Goal: Book appointment/travel/reservation

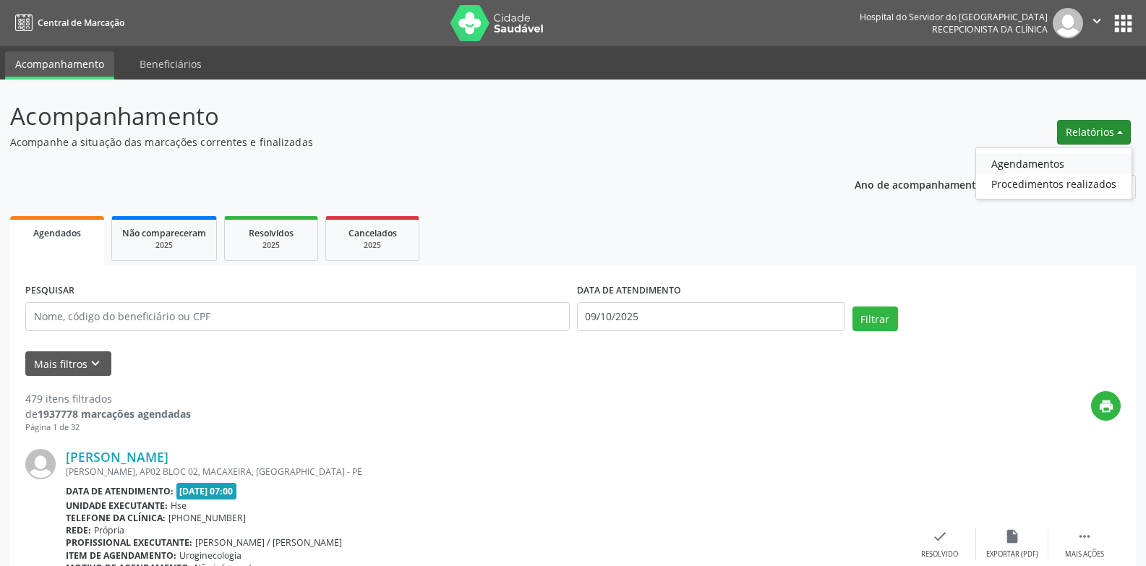
click at [1022, 163] on link "Agendamentos" at bounding box center [1053, 163] width 155 height 20
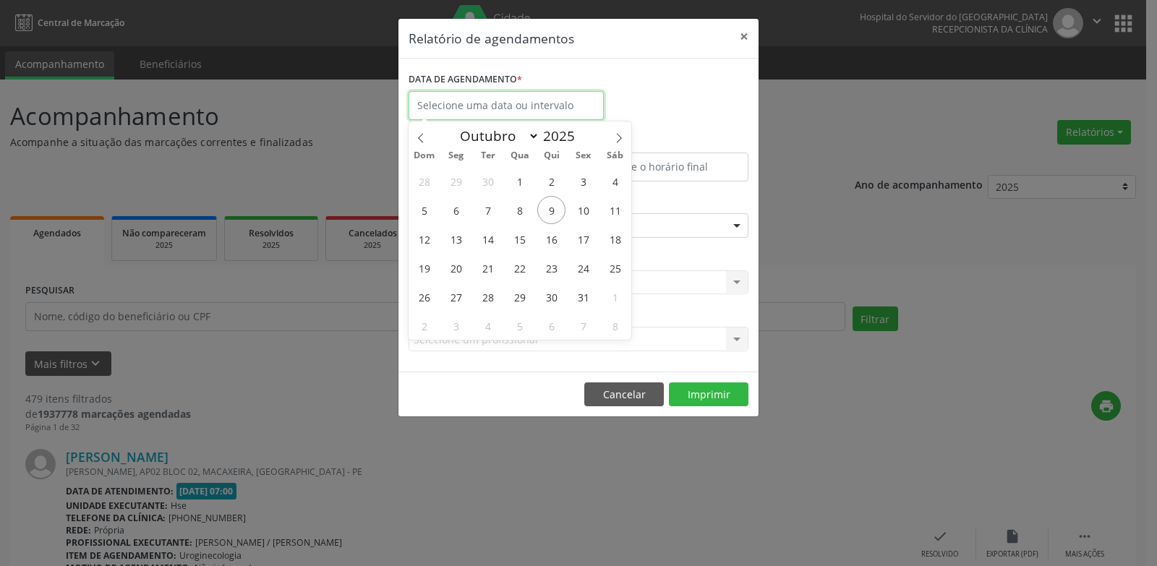
click at [434, 95] on input "text" at bounding box center [506, 105] width 195 height 29
click at [539, 210] on span "9" at bounding box center [551, 210] width 28 height 28
type input "09/10/2025"
click at [539, 210] on span "9" at bounding box center [551, 210] width 28 height 28
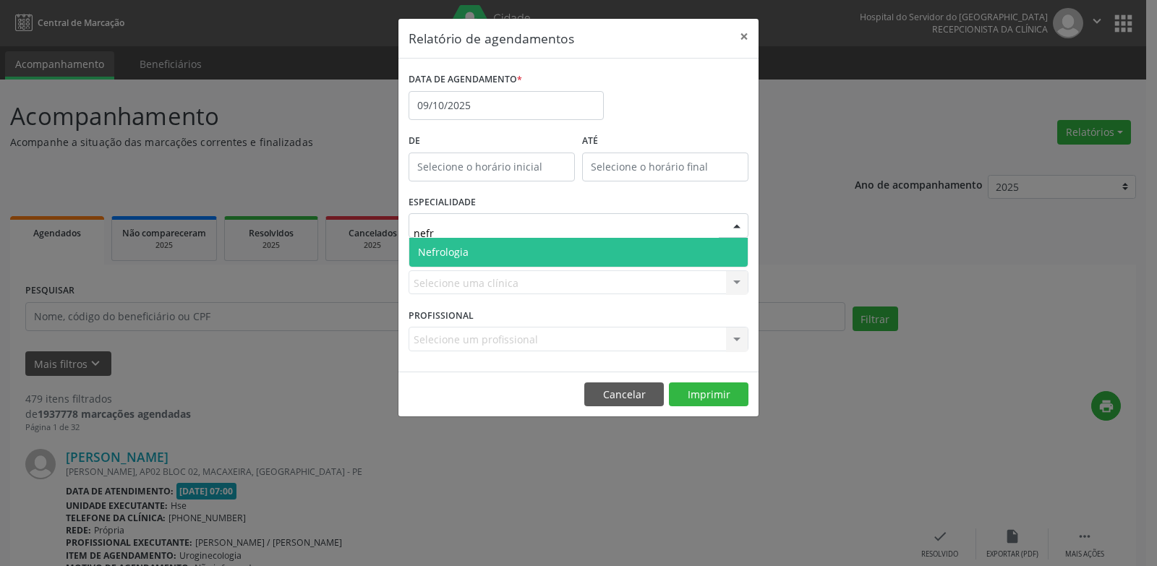
type input "nefro"
click at [478, 250] on span "Nefrologia" at bounding box center [578, 252] width 338 height 29
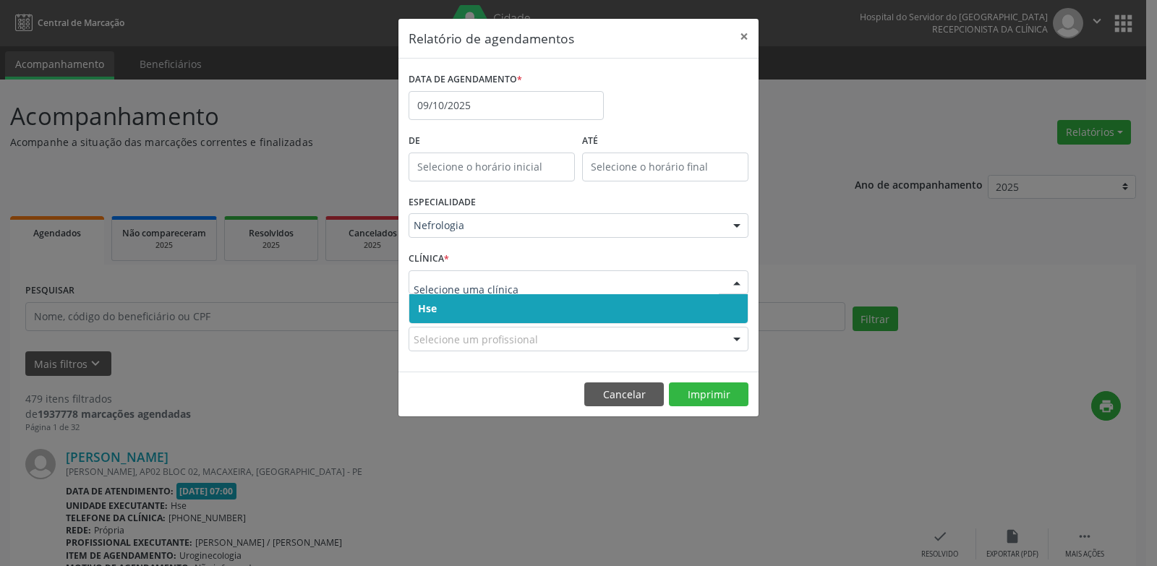
click at [420, 313] on span "Hse" at bounding box center [427, 309] width 19 height 14
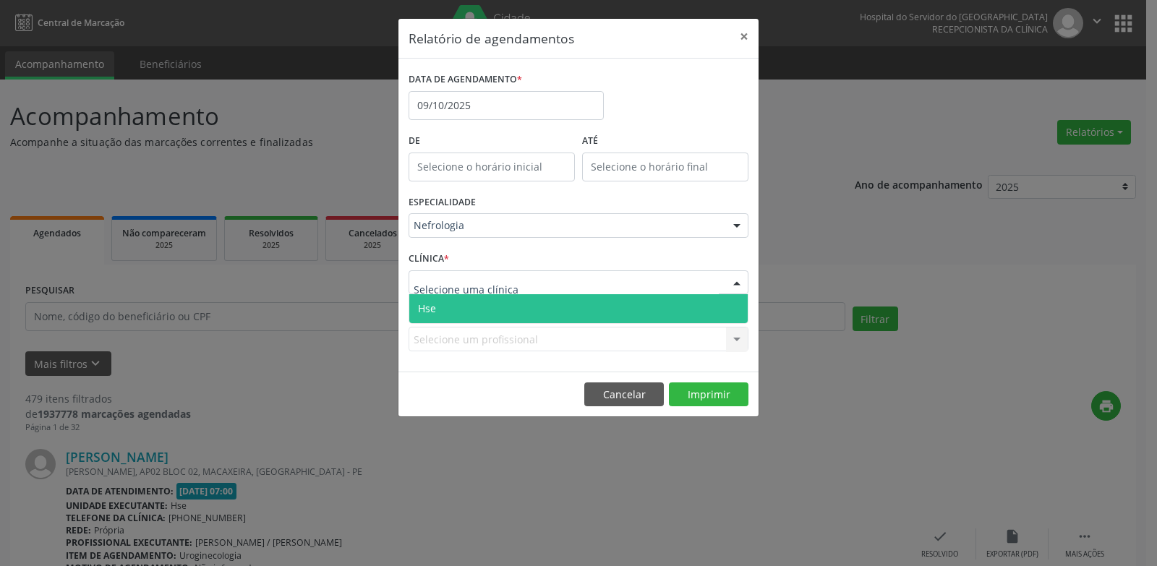
click at [443, 316] on span "Hse" at bounding box center [578, 308] width 338 height 29
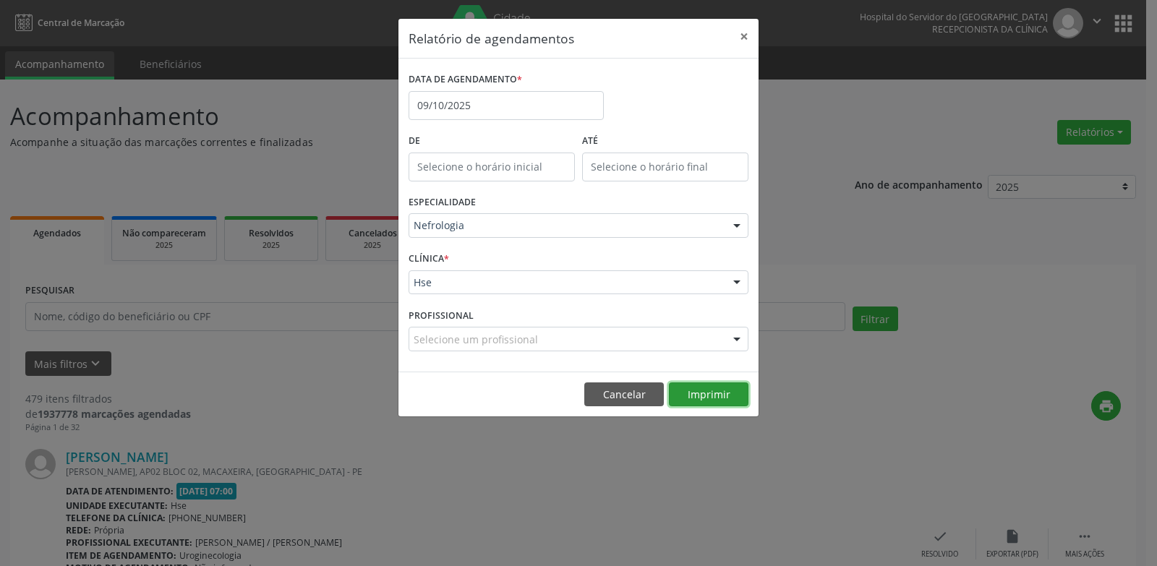
click at [724, 399] on button "Imprimir" at bounding box center [709, 395] width 80 height 25
